Goal: Task Accomplishment & Management: Complete application form

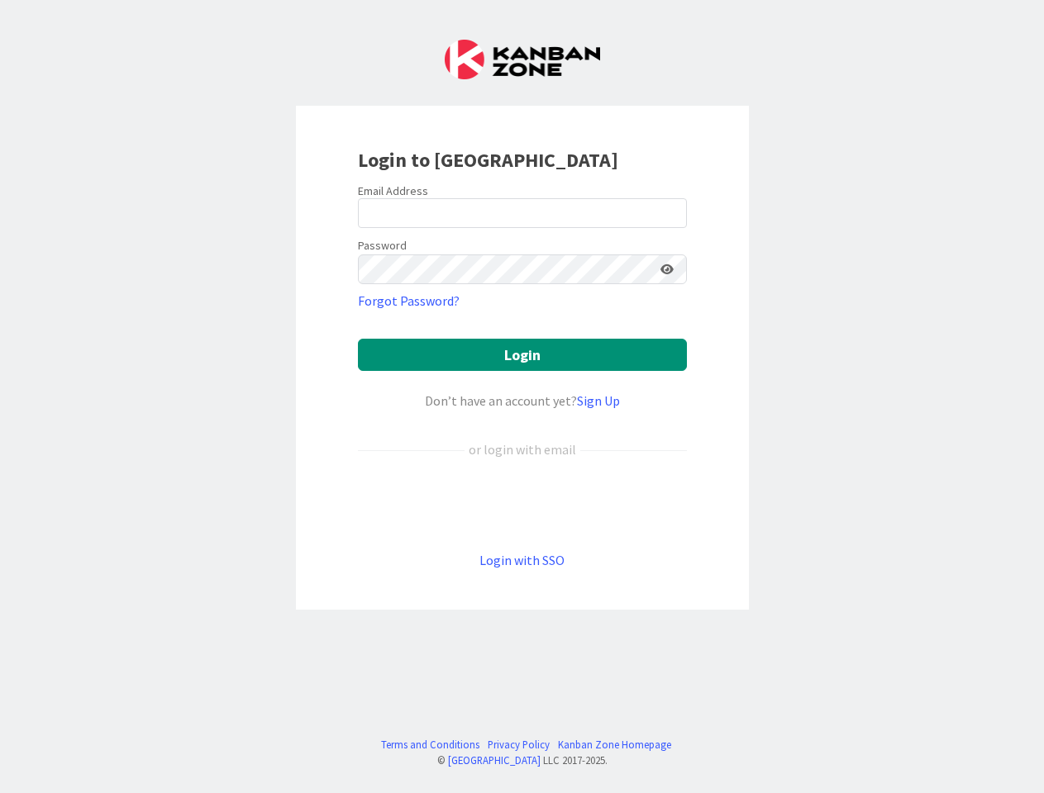
click at [521, 397] on div "Don’t have an account yet? Sign Up" at bounding box center [522, 401] width 329 height 20
click at [667, 269] on icon at bounding box center [666, 270] width 13 height 12
click at [522, 354] on button "Login" at bounding box center [522, 355] width 329 height 32
